Goal: Navigation & Orientation: Understand site structure

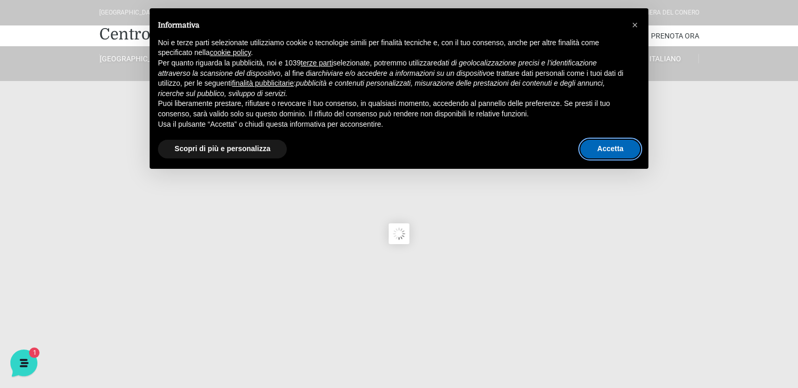
click at [614, 150] on button "Accetta" at bounding box center [610, 149] width 60 height 19
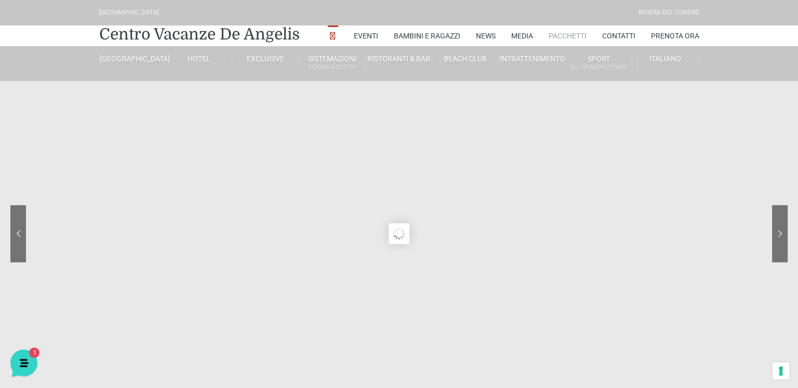
click at [564, 33] on link "Pacchetti" at bounding box center [567, 35] width 38 height 21
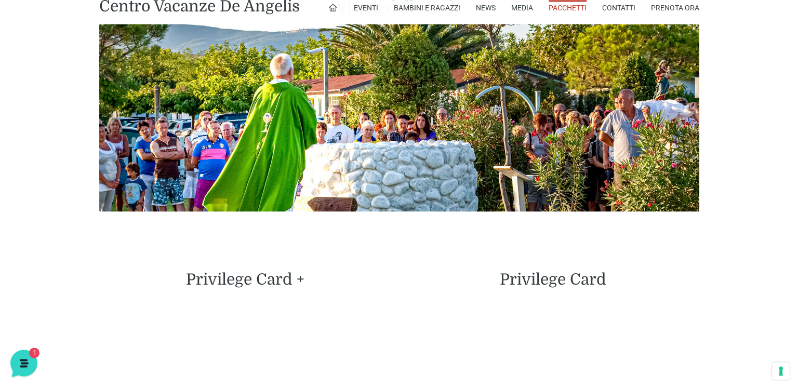
scroll to position [2290, 0]
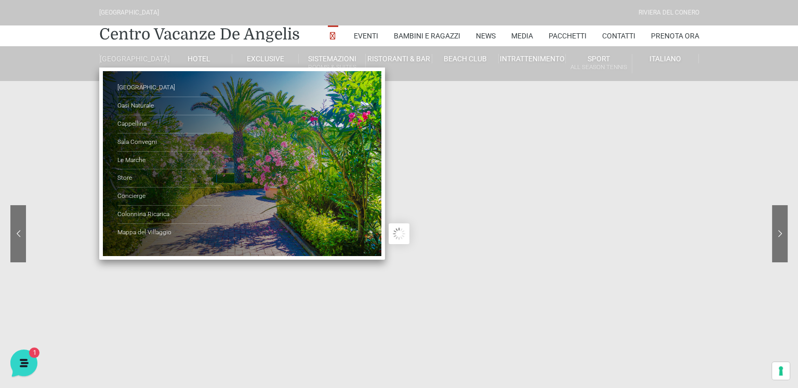
click at [136, 58] on link "[GEOGRAPHIC_DATA]" at bounding box center [132, 58] width 66 height 9
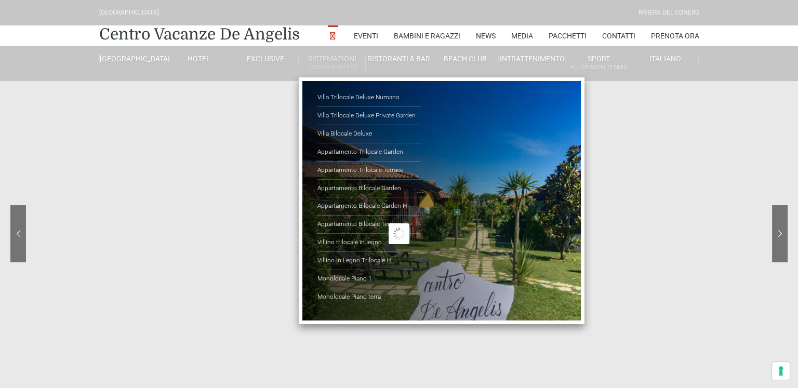
click at [335, 57] on link "Sistemazioni Rooms & Suites" at bounding box center [332, 63] width 66 height 19
click at [349, 295] on link "Monolocale Piano terra" at bounding box center [369, 297] width 104 height 18
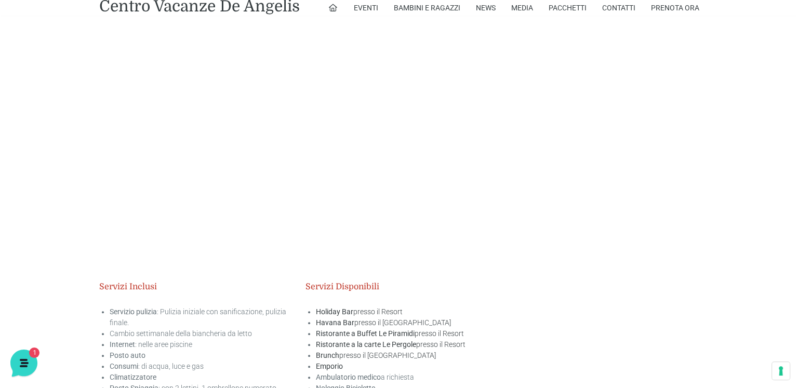
scroll to position [1194, 0]
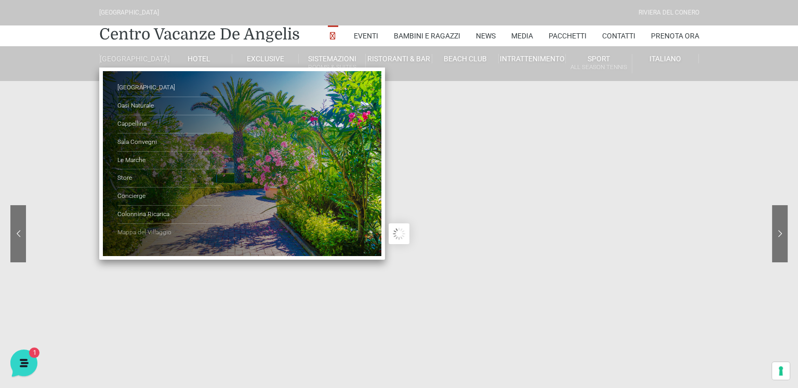
click at [141, 238] on link "Mappa del Villaggio" at bounding box center [169, 233] width 104 height 18
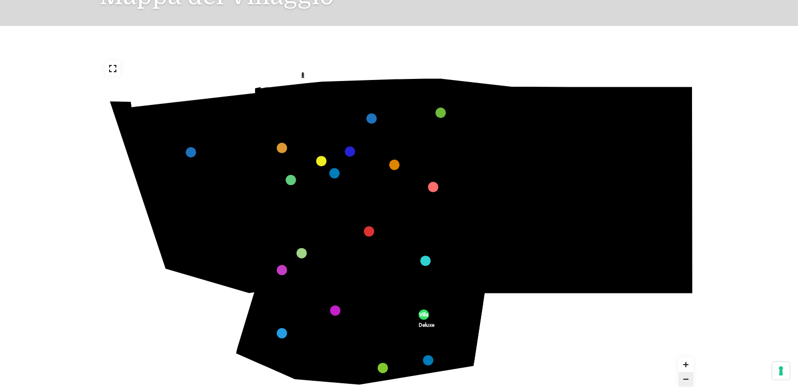
scroll to position [164, 0]
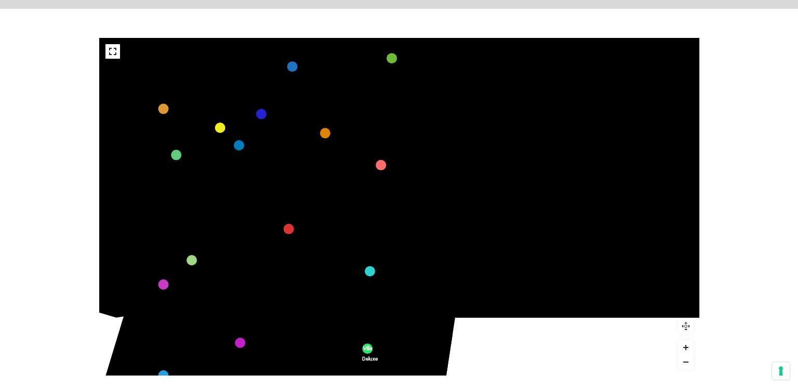
drag, startPoint x: 250, startPoint y: 103, endPoint x: 303, endPoint y: 96, distance: 53.5
click at [303, 96] on icon at bounding box center [296, 81] width 39 height 53
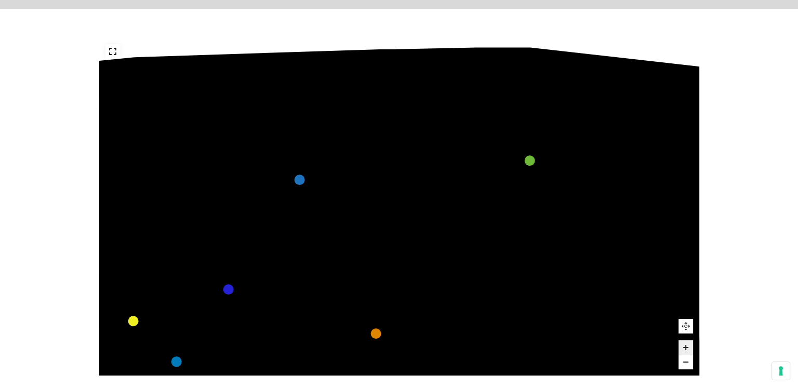
drag, startPoint x: 300, startPoint y: 95, endPoint x: 320, endPoint y: 245, distance: 151.4
click at [320, 245] on icon at bounding box center [309, 214] width 91 height 124
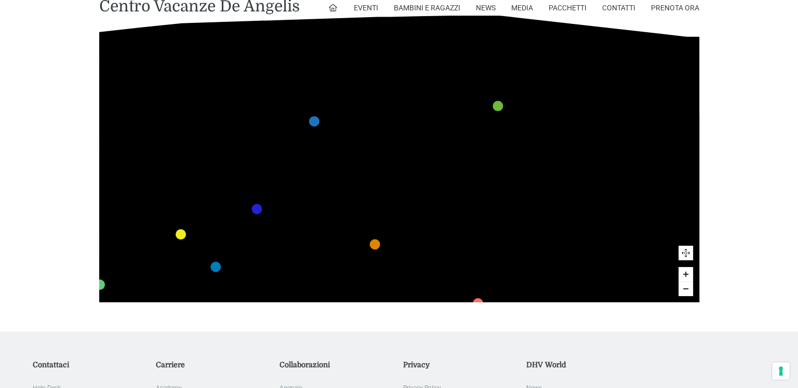
scroll to position [218, 0]
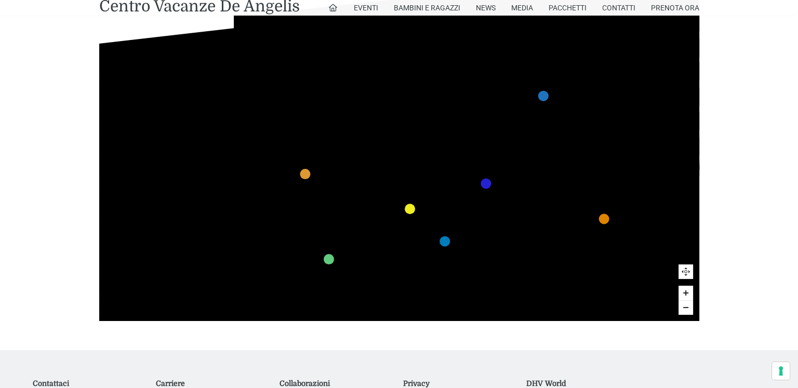
drag, startPoint x: 169, startPoint y: 169, endPoint x: 398, endPoint y: 125, distance: 233.2
click at [398, 125] on icon at bounding box center [406, 98] width 120 height 117
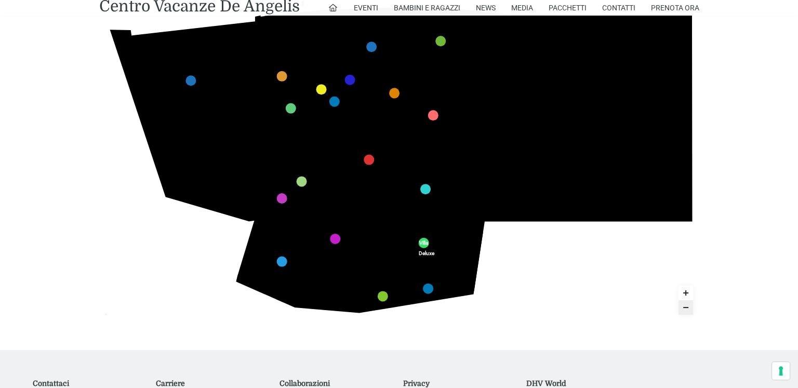
drag, startPoint x: 307, startPoint y: 105, endPoint x: 309, endPoint y: 154, distance: 48.3
click at [309, 154] on icon "436 435 437 434 441 430 440 431 439 432 438 433 424 423 425 422 429 418 428 419…" at bounding box center [399, 152] width 600 height 338
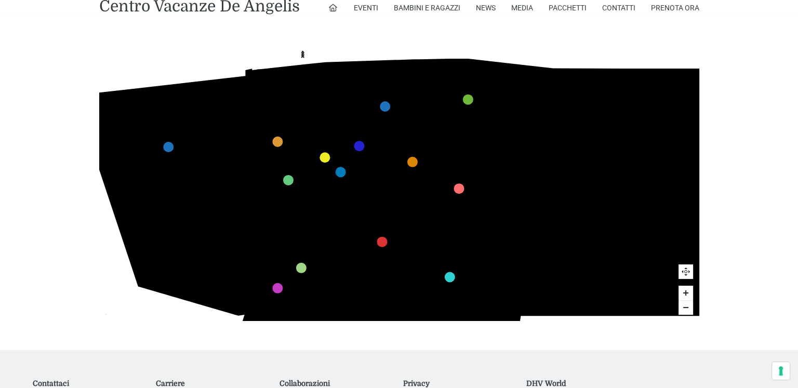
drag, startPoint x: 360, startPoint y: 51, endPoint x: 361, endPoint y: 125, distance: 73.8
click at [361, 125] on icon "436 435 437 434 441 430 440 431 439 432 438 433 424 423 425 422 429 418 428 419…" at bounding box center [418, 232] width 720 height 405
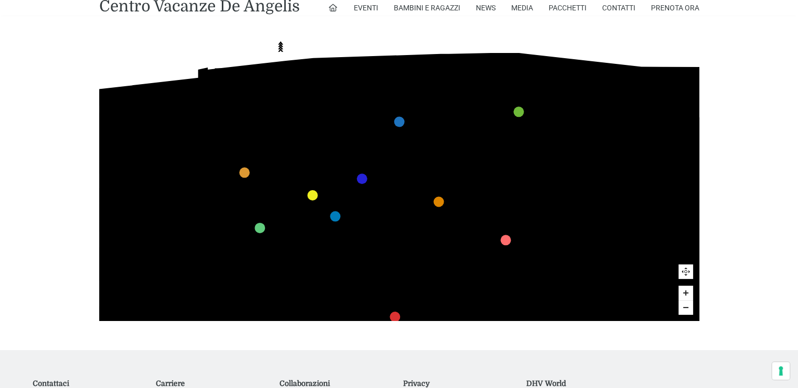
drag, startPoint x: 346, startPoint y: 53, endPoint x: 350, endPoint y: 77, distance: 23.7
click at [350, 77] on icon "436 435 437 434 441 430 440 431 439 432 438 433 424 423 425 422 429 418 428 419…" at bounding box center [447, 303] width 1037 height 583
drag, startPoint x: 722, startPoint y: 74, endPoint x: 726, endPoint y: 85, distance: 11.3
click at [726, 85] on div "436 435 437 434 441 430 440 431 439 432 438 433 424 423 425 422 429 418 428 419…" at bounding box center [399, 152] width 798 height 396
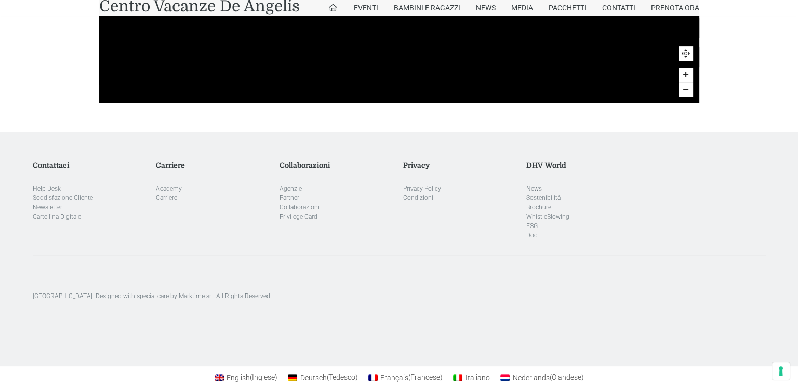
scroll to position [452, 0]
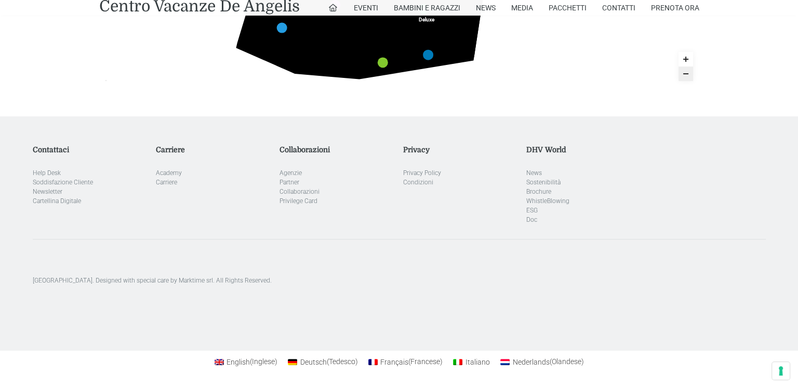
drag, startPoint x: 456, startPoint y: 38, endPoint x: 463, endPoint y: 81, distance: 43.6
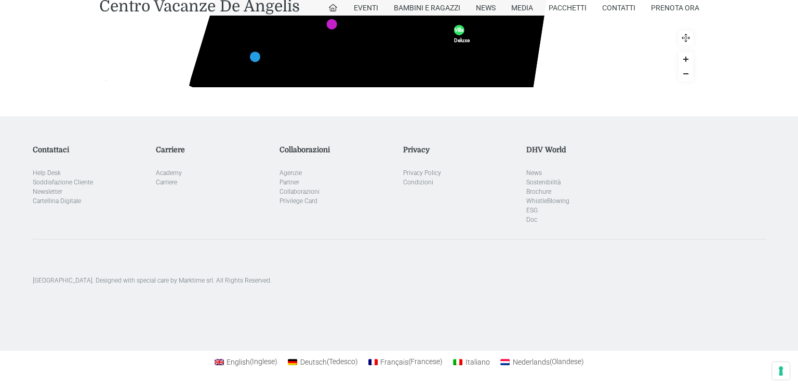
drag, startPoint x: 345, startPoint y: 43, endPoint x: 349, endPoint y: 120, distance: 76.9
